Goal: Complete application form

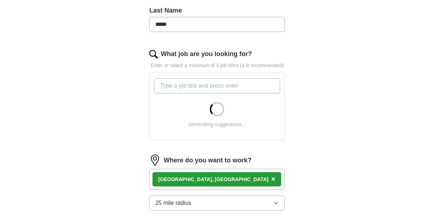
scroll to position [215, 0]
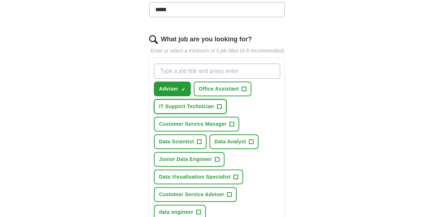
click at [220, 105] on span "+" at bounding box center [219, 107] width 4 height 6
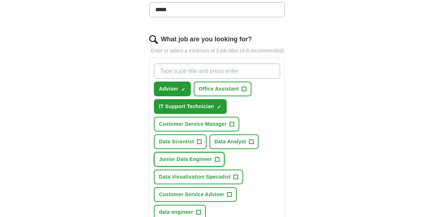
click at [213, 159] on button "Junior Data Engineer +" at bounding box center [189, 159] width 71 height 15
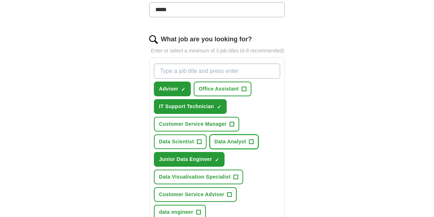
click at [254, 140] on button "Data Analyst +" at bounding box center [233, 141] width 49 height 15
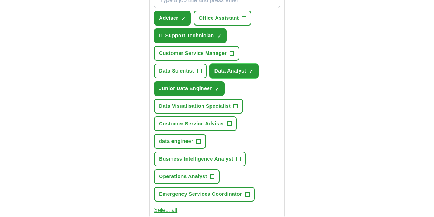
scroll to position [287, 0]
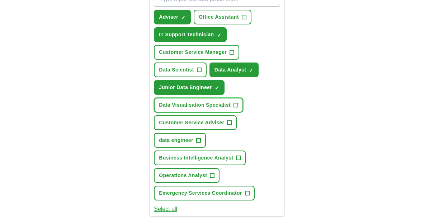
click at [237, 105] on span "+" at bounding box center [235, 105] width 4 height 6
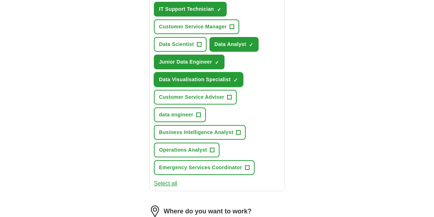
scroll to position [359, 0]
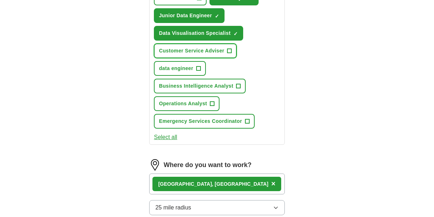
click at [233, 49] on button "Customer Service Adviser +" at bounding box center [195, 50] width 83 height 15
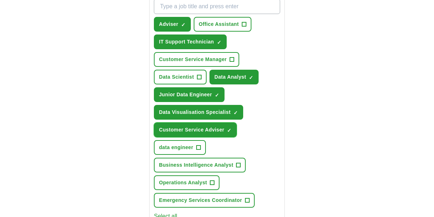
scroll to position [251, 0]
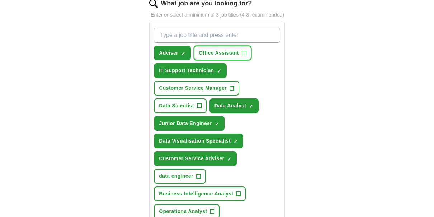
click at [242, 55] on span "+" at bounding box center [244, 53] width 4 height 6
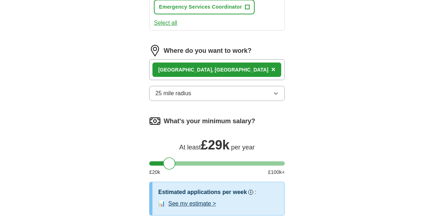
scroll to position [538, 0]
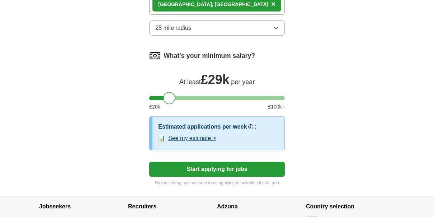
click at [218, 170] on button "Start applying for jobs" at bounding box center [217, 168] width 136 height 15
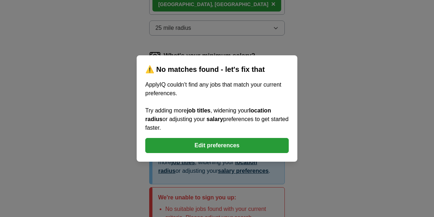
click at [222, 147] on button "Edit preferences" at bounding box center [216, 145] width 143 height 15
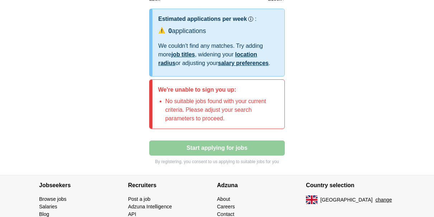
scroll to position [502, 0]
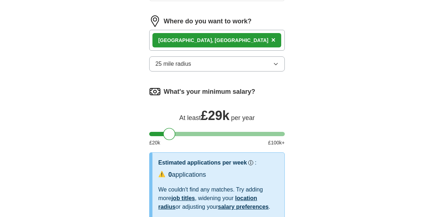
click at [273, 63] on icon "button" at bounding box center [276, 64] width 6 height 6
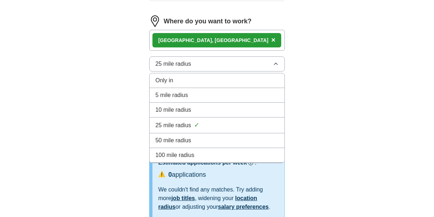
click at [190, 144] on span "50 mile radius" at bounding box center [173, 140] width 36 height 9
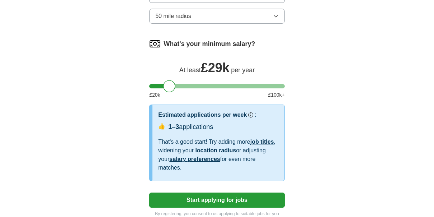
scroll to position [609, 0]
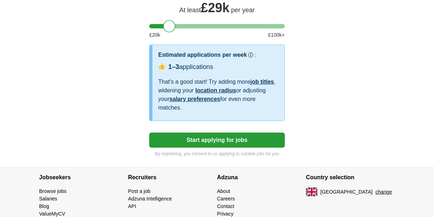
click at [225, 143] on button "Start applying for jobs" at bounding box center [217, 139] width 136 height 15
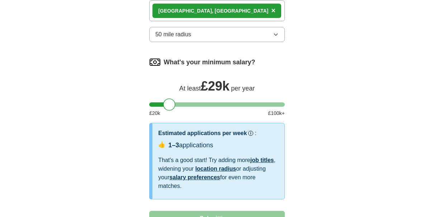
select select "**"
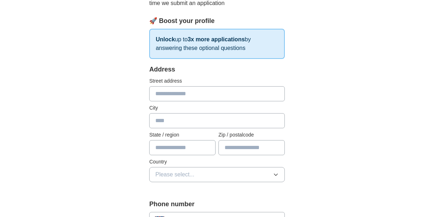
scroll to position [108, 0]
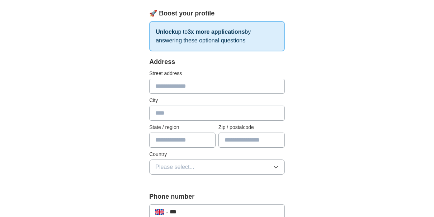
click at [232, 86] on input "text" at bounding box center [217, 86] width 136 height 15
type input "**********"
click at [210, 111] on input "text" at bounding box center [217, 112] width 136 height 15
type input "******"
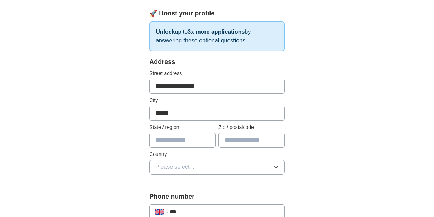
click at [179, 141] on input "text" at bounding box center [182, 139] width 66 height 15
click at [172, 141] on input "text" at bounding box center [182, 139] width 66 height 15
type input "*****"
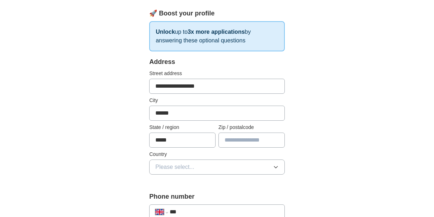
click at [216, 148] on div "**********" at bounding box center [217, 120] width 136 height 126
click at [240, 137] on input "text" at bounding box center [251, 139] width 66 height 15
type input "*******"
click at [209, 165] on button "Please select..." at bounding box center [217, 166] width 136 height 15
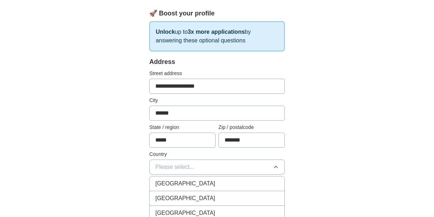
click at [187, 185] on span "[GEOGRAPHIC_DATA]" at bounding box center [185, 183] width 60 height 9
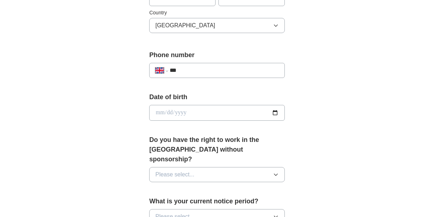
scroll to position [251, 0]
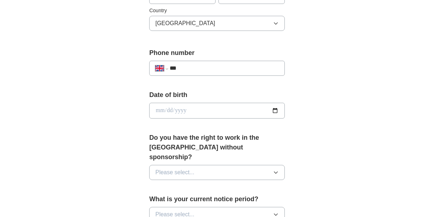
click at [234, 65] on input "***" at bounding box center [224, 68] width 109 height 9
type input "**********"
click at [201, 109] on input "date" at bounding box center [217, 111] width 136 height 16
type input "**********"
click at [219, 165] on button "Please select..." at bounding box center [217, 172] width 136 height 15
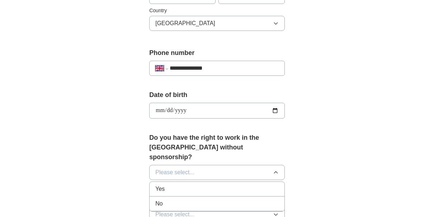
click at [195, 184] on div "Yes" at bounding box center [216, 188] width 123 height 9
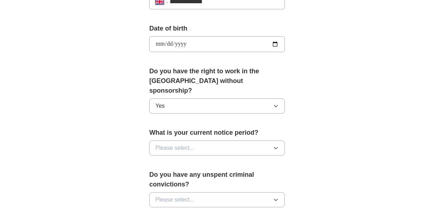
scroll to position [323, 0]
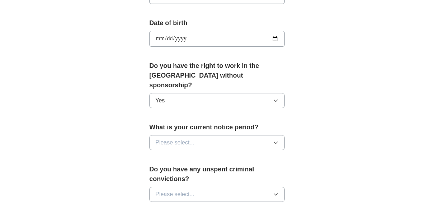
click at [276, 139] on icon "button" at bounding box center [276, 142] width 6 height 6
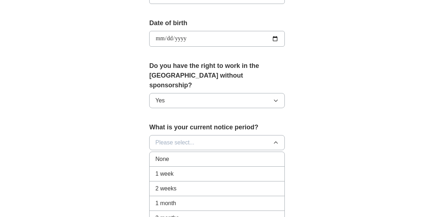
click at [219, 184] on div "2 weeks" at bounding box center [216, 188] width 123 height 9
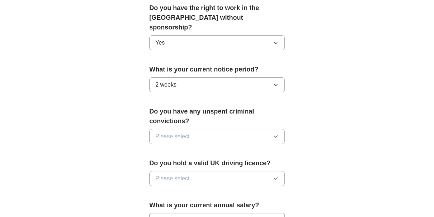
scroll to position [394, 0]
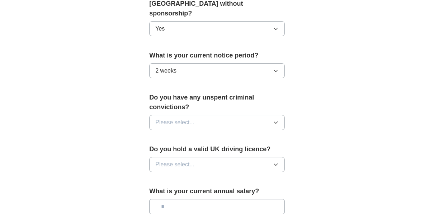
click at [277, 119] on icon "button" at bounding box center [276, 122] width 6 height 6
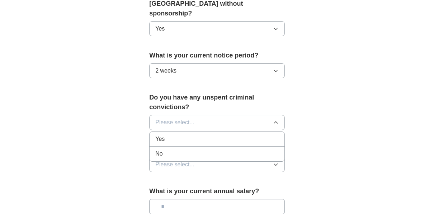
click at [187, 149] on div "No" at bounding box center [216, 153] width 123 height 9
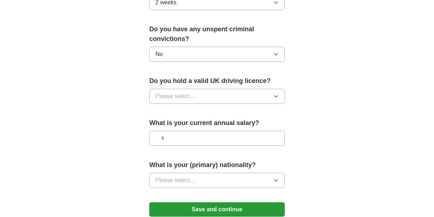
scroll to position [466, 0]
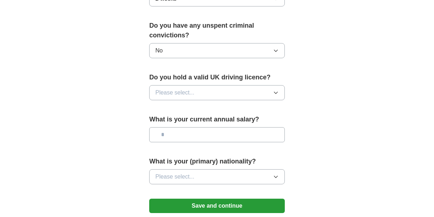
click at [275, 90] on icon "button" at bounding box center [276, 93] width 6 height 6
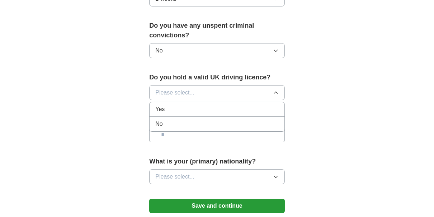
click at [206, 105] on div "Yes" at bounding box center [216, 109] width 123 height 9
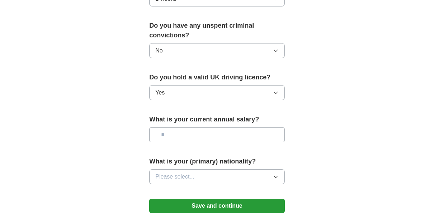
click at [235, 127] on input "text" at bounding box center [217, 134] width 136 height 15
type input "*******"
click at [276, 174] on icon "button" at bounding box center [276, 177] width 6 height 6
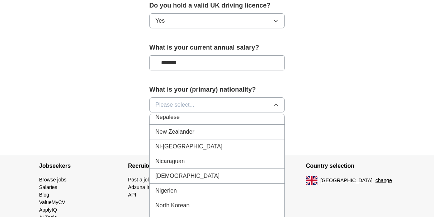
scroll to position [1864, 0]
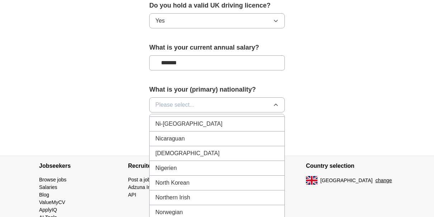
click at [180, 149] on div "[DEMOGRAPHIC_DATA]" at bounding box center [216, 153] width 123 height 9
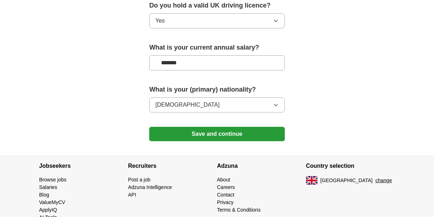
click at [240, 127] on button "Save and continue" at bounding box center [217, 134] width 136 height 14
